Goal: Task Accomplishment & Management: Use online tool/utility

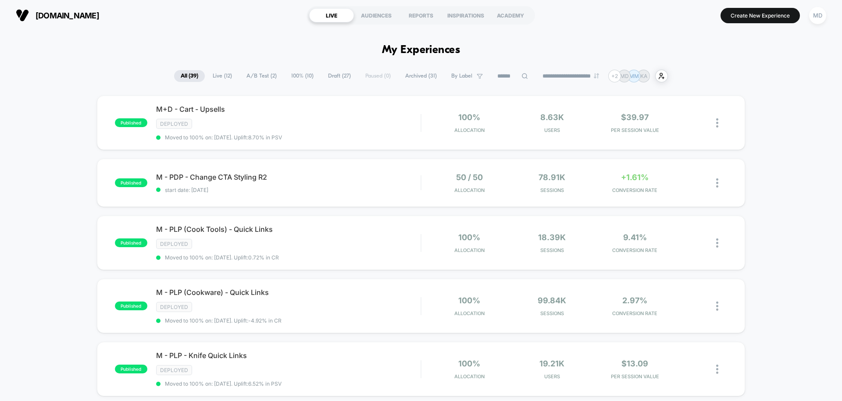
click at [504, 80] on input at bounding box center [512, 76] width 44 height 11
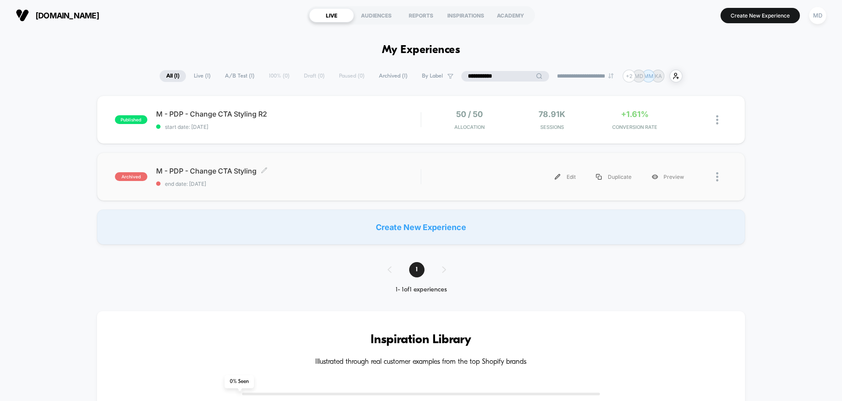
type input "**********"
click at [342, 177] on div "M - PDP - Change CTA Styling Click to edit experience details Click to edit exp…" at bounding box center [288, 177] width 264 height 21
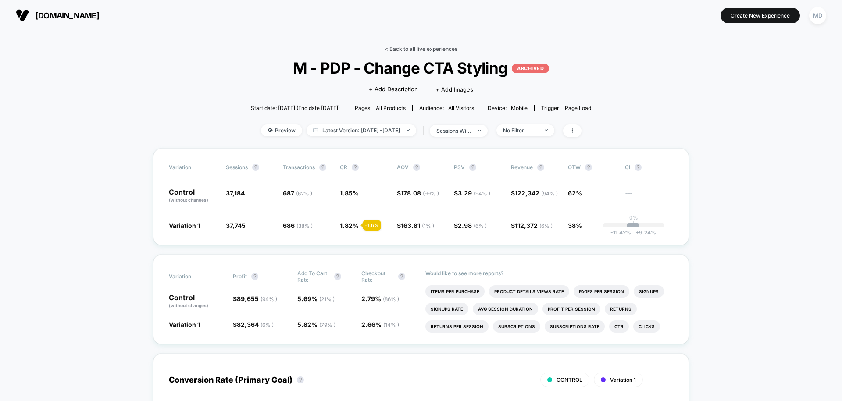
click at [428, 51] on link "< Back to all live experiences" at bounding box center [420, 49] width 73 height 7
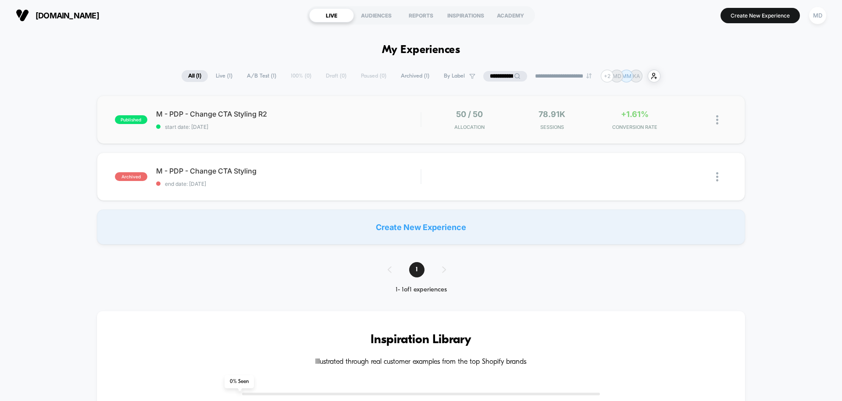
click at [316, 111] on span "M - PDP - Change CTA Styling R2" at bounding box center [288, 114] width 264 height 9
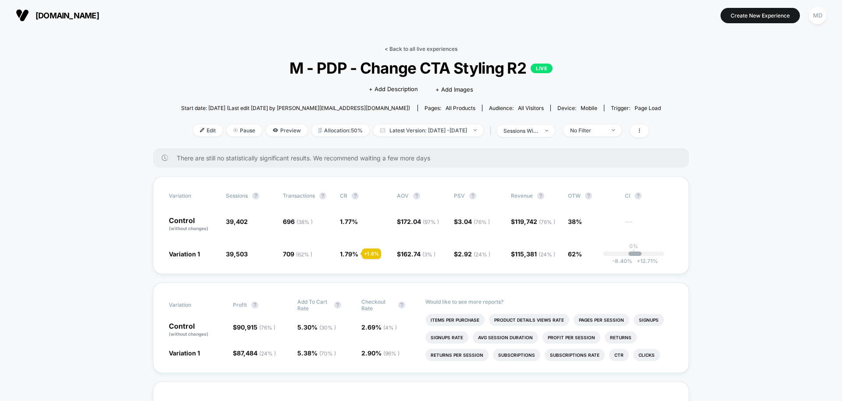
click at [417, 46] on link "< Back to all live experiences" at bounding box center [420, 49] width 73 height 7
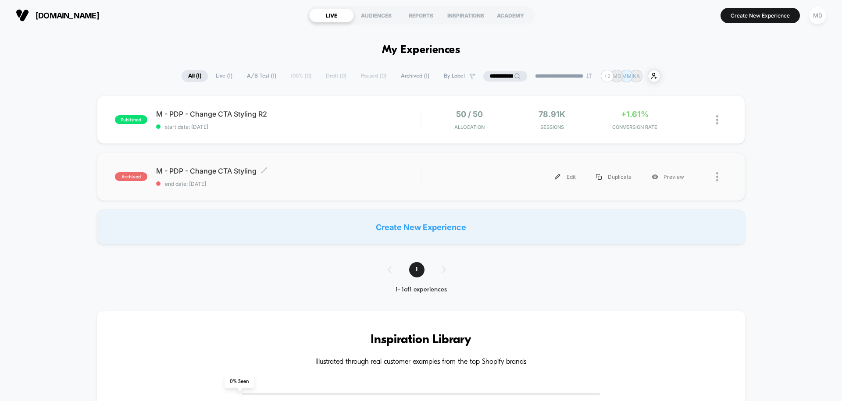
click at [270, 183] on span "end date: [DATE]" at bounding box center [288, 184] width 264 height 7
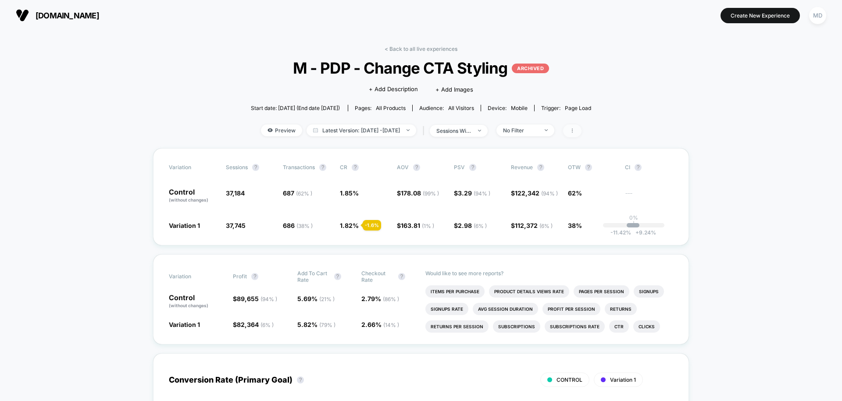
click at [576, 132] on span at bounding box center [572, 130] width 18 height 13
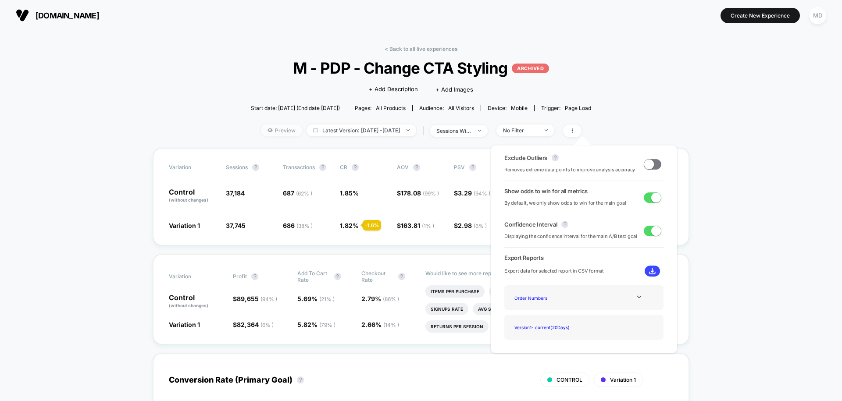
click at [277, 129] on span "Preview" at bounding box center [281, 130] width 41 height 12
